Goal: Information Seeking & Learning: Learn about a topic

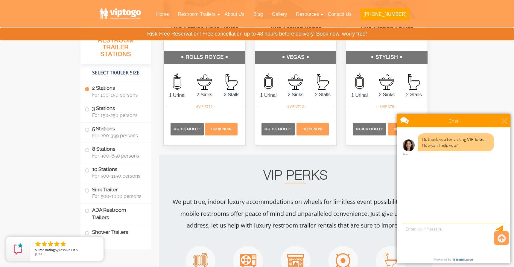
scroll to position [382, 0]
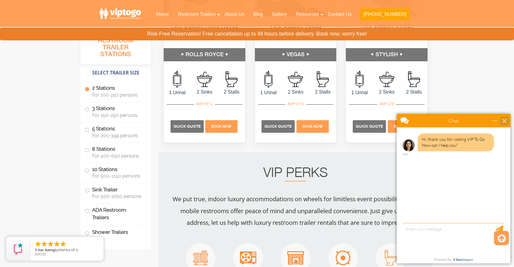
click at [506, 120] on div "close" at bounding box center [504, 121] width 6 height 6
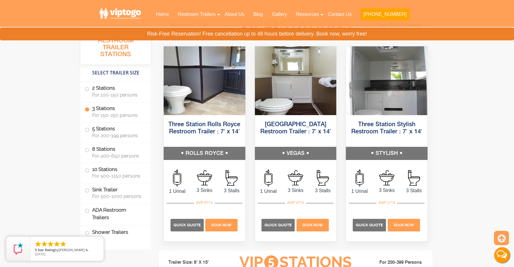
scroll to position [679, 0]
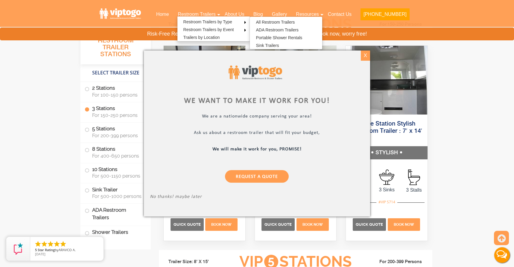
click at [365, 56] on div "X" at bounding box center [365, 56] width 9 height 10
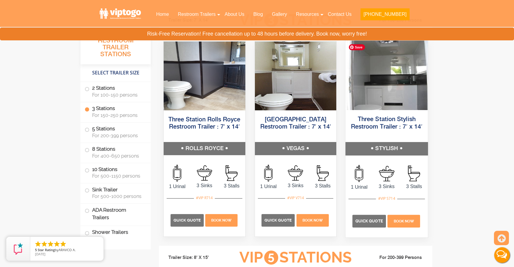
scroll to position [684, 0]
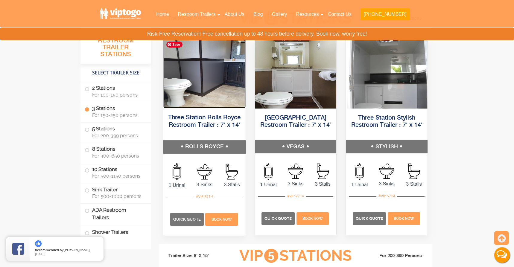
click at [199, 95] on img at bounding box center [204, 73] width 82 height 69
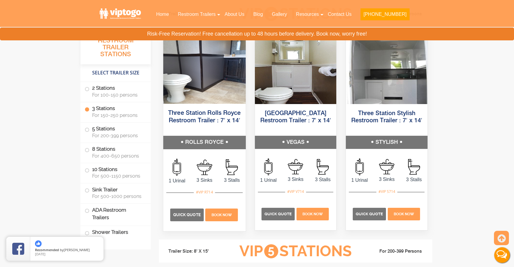
scroll to position [690, 0]
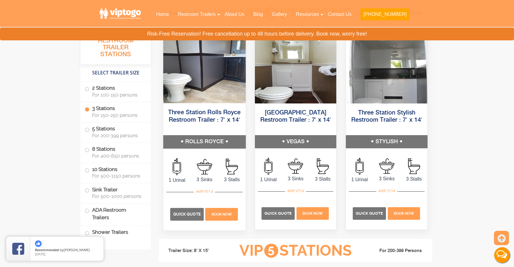
click at [202, 141] on h5 "ROLLS ROYCE" at bounding box center [204, 141] width 82 height 13
click at [207, 79] on img at bounding box center [204, 68] width 82 height 69
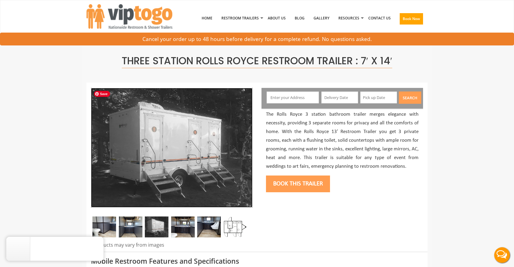
click at [155, 139] on img at bounding box center [172, 148] width 162 height 120
